Goal: Navigation & Orientation: Find specific page/section

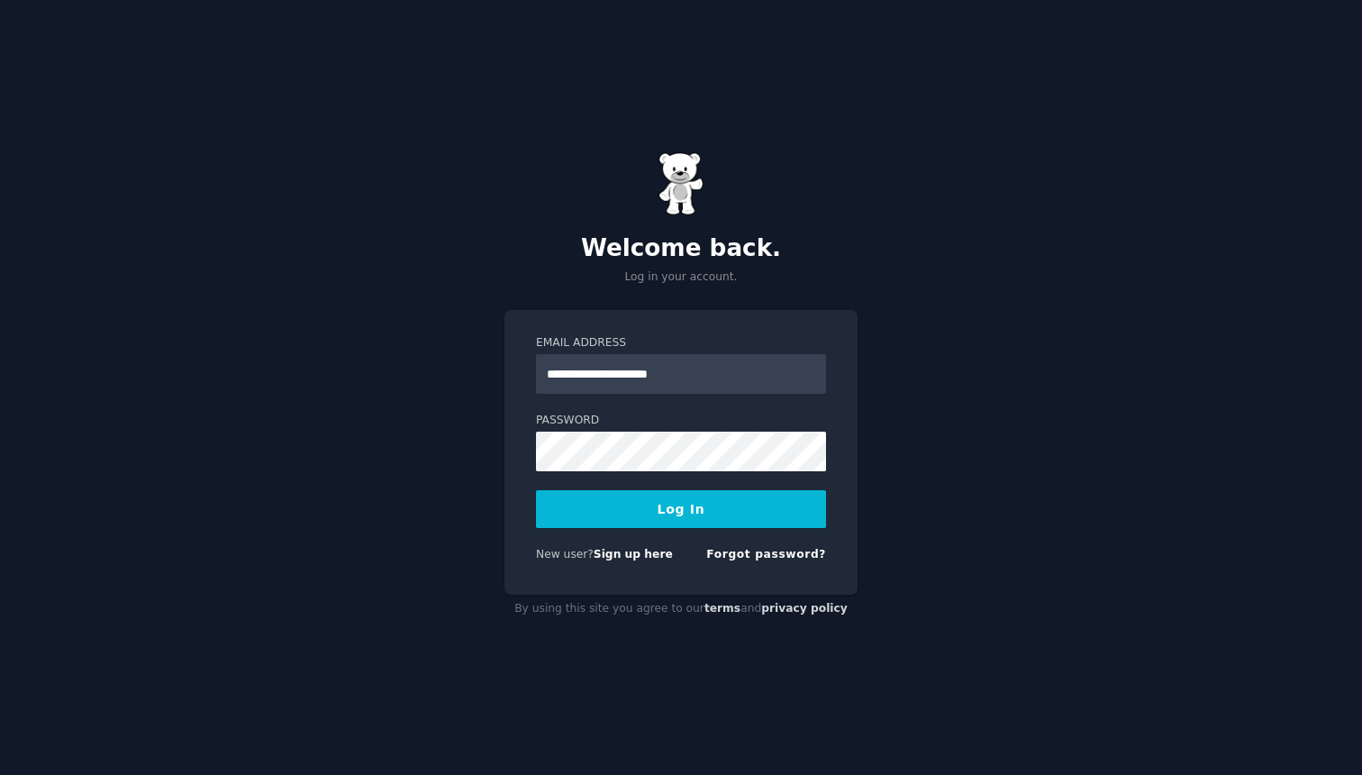
type input "**********"
click at [536, 490] on button "Log In" at bounding box center [681, 509] width 290 height 38
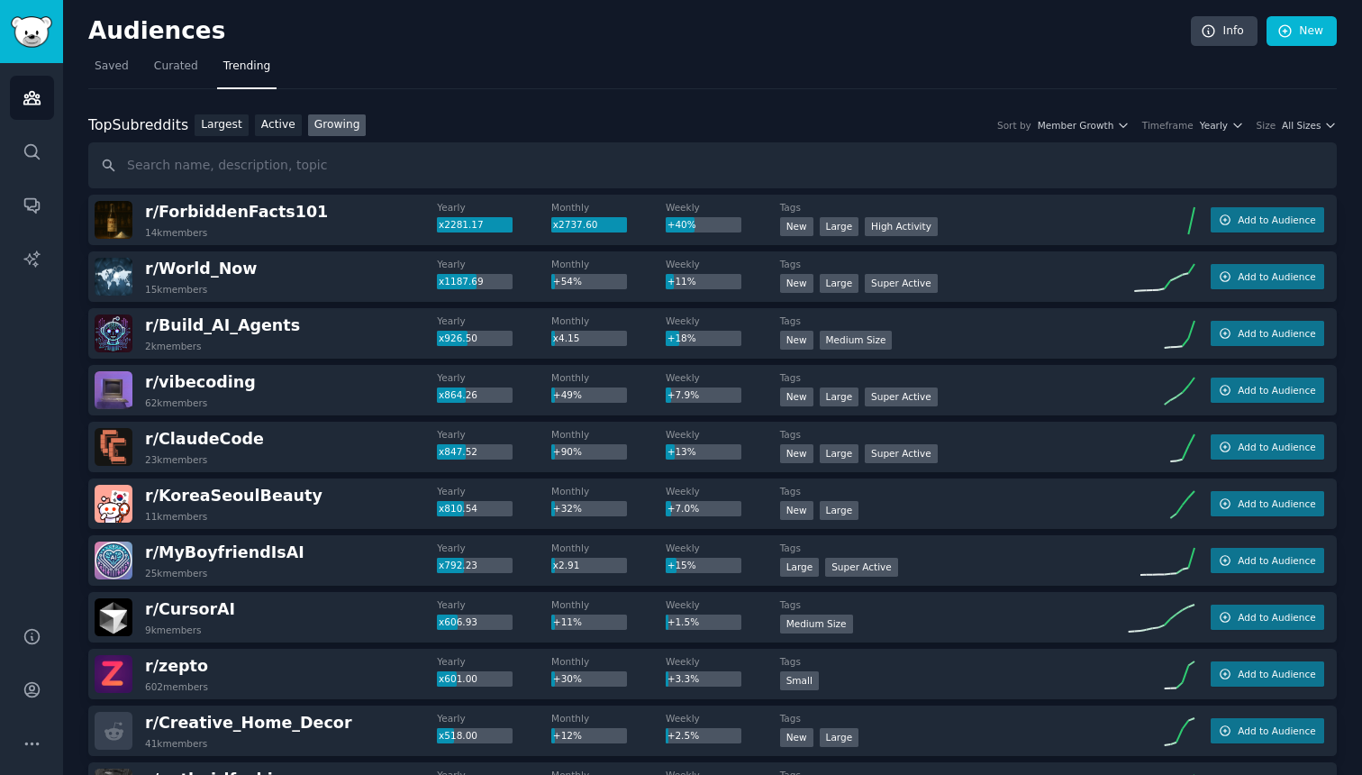
drag, startPoint x: 156, startPoint y: 376, endPoint x: 121, endPoint y: 387, distance: 36.8
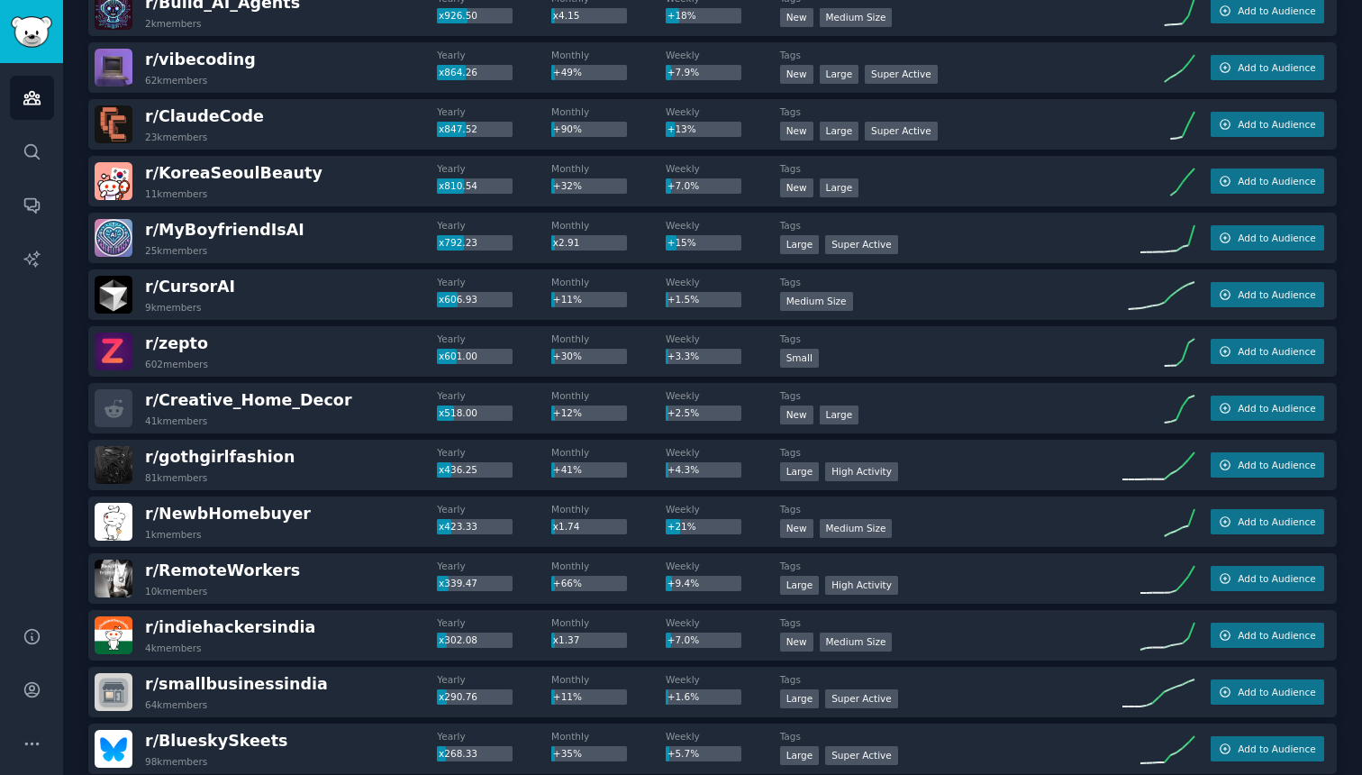
scroll to position [329, 0]
